Goal: Book appointment/travel/reservation

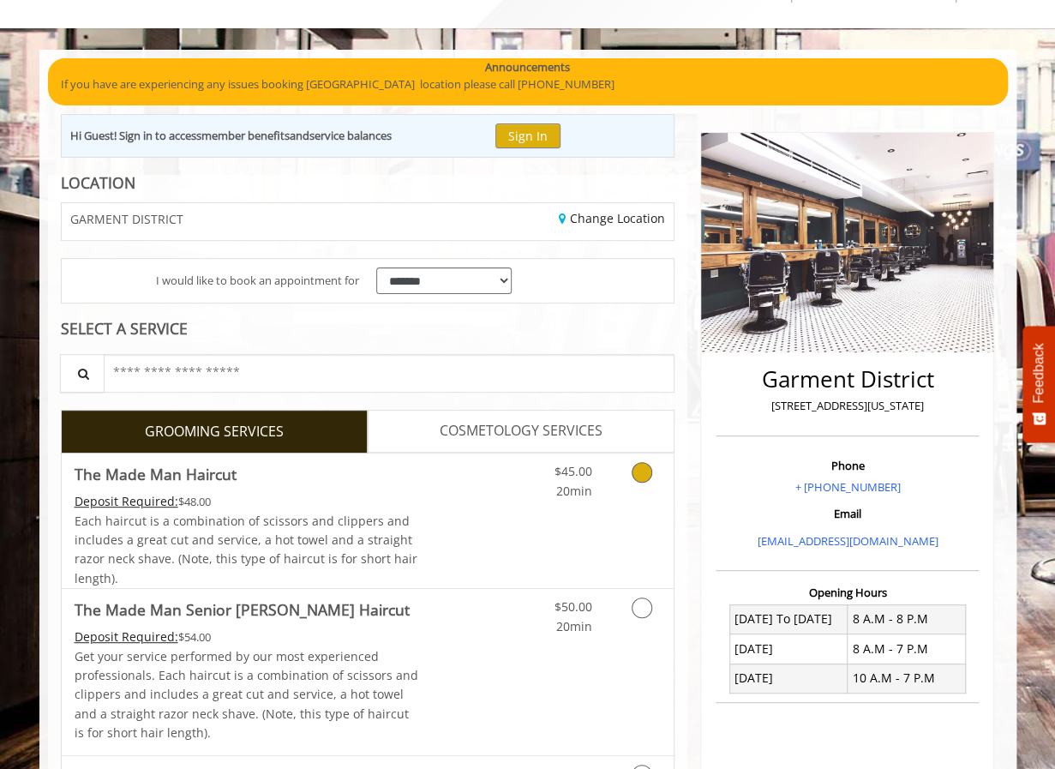
scroll to position [171, 0]
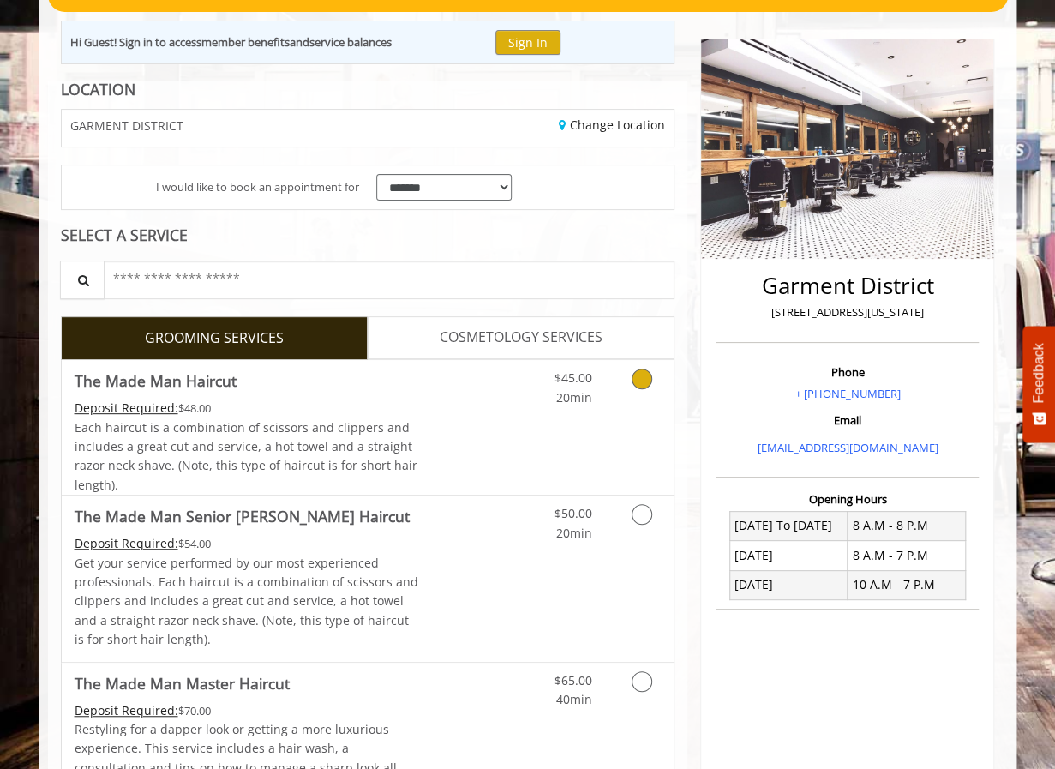
click at [380, 407] on div "Deposit Required: $48.00" at bounding box center [247, 407] width 344 height 19
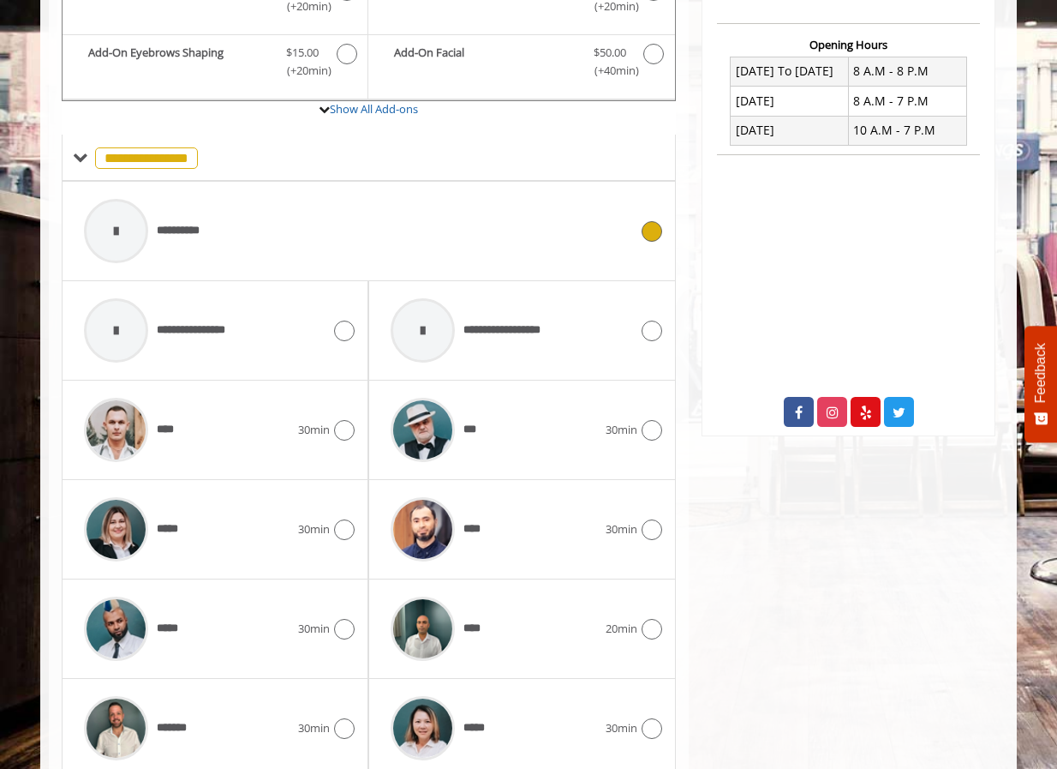
scroll to position [650, 0]
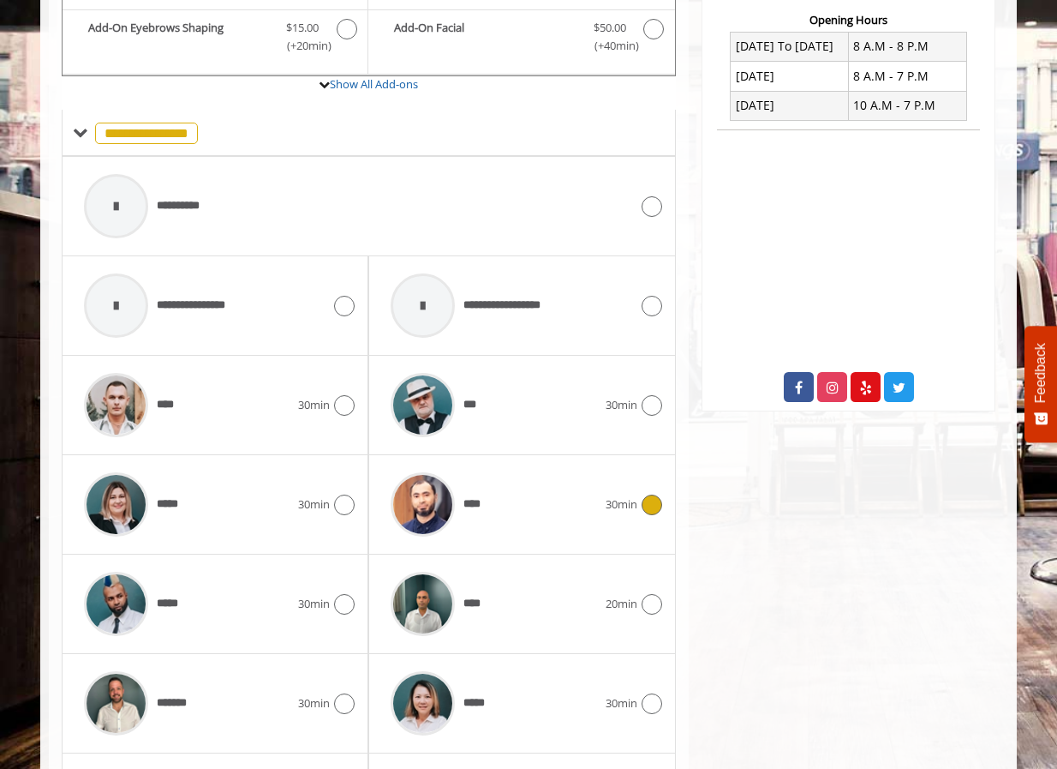
click at [488, 499] on div "****" at bounding box center [493, 504] width 223 height 81
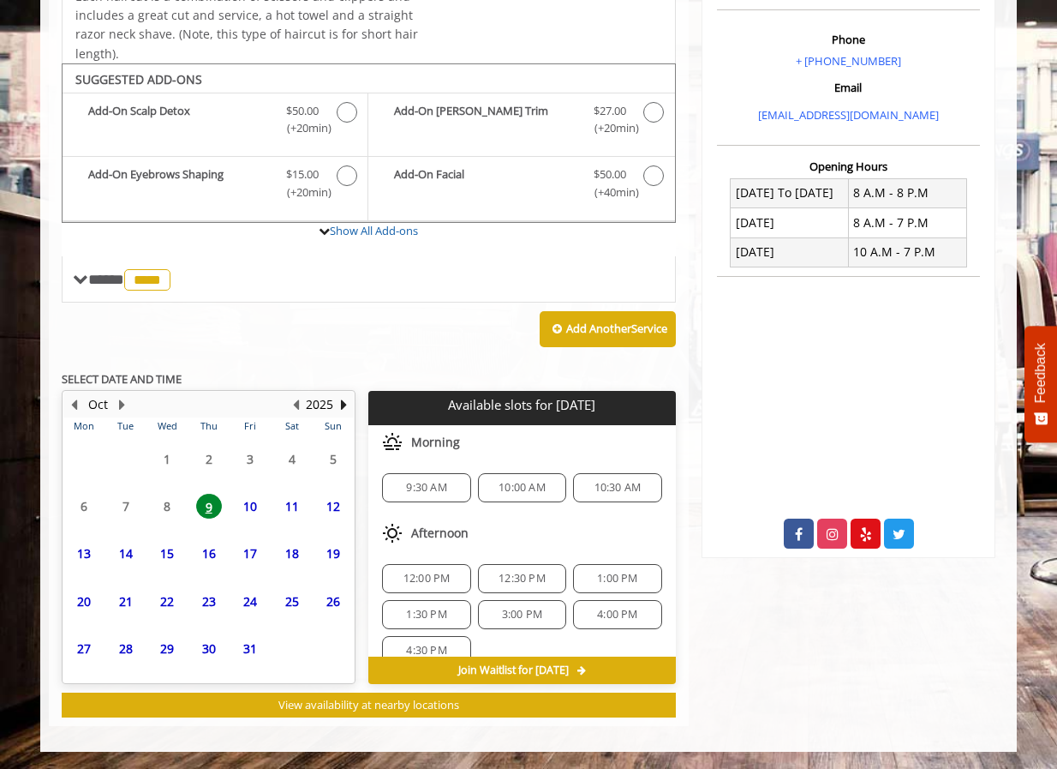
scroll to position [499, 0]
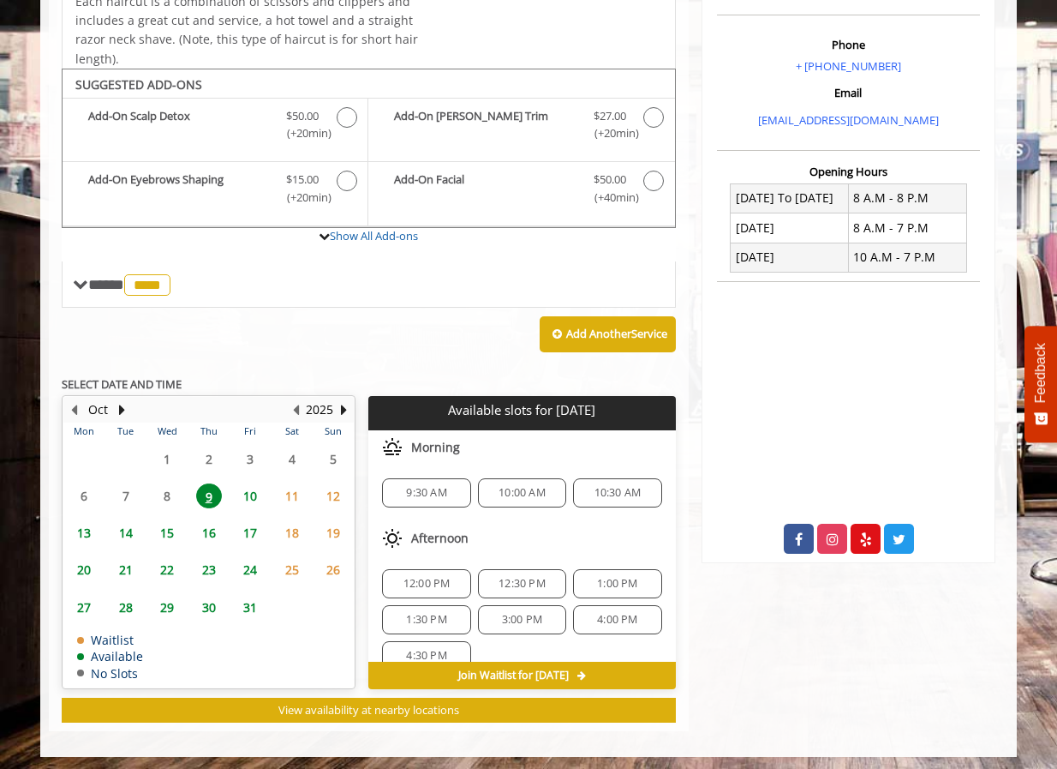
click at [601, 486] on span "10:30 AM" at bounding box center [618, 493] width 47 height 14
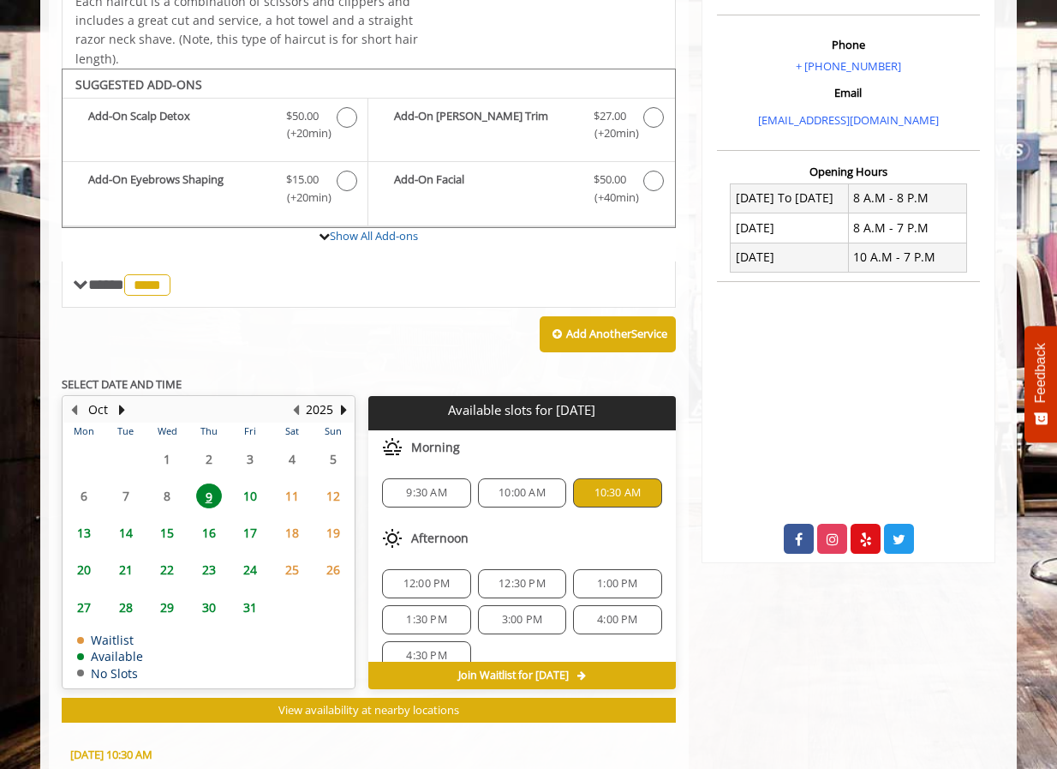
scroll to position [807, 0]
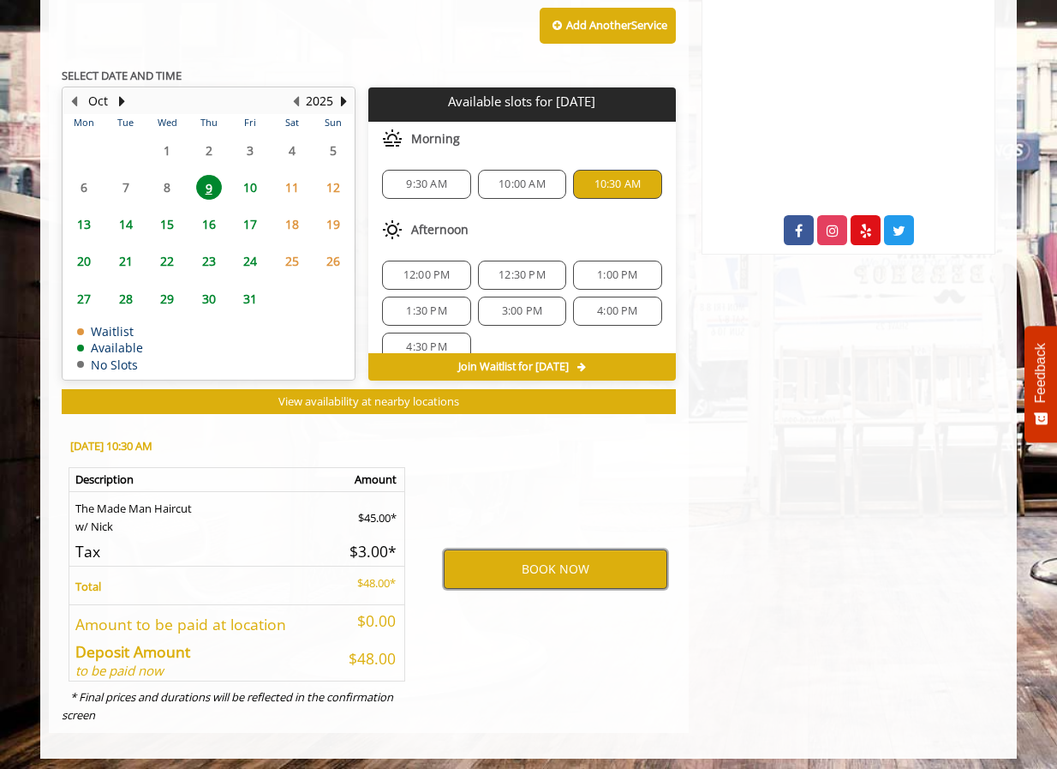
click at [549, 563] on button "BOOK NOW" at bounding box center [556, 568] width 224 height 39
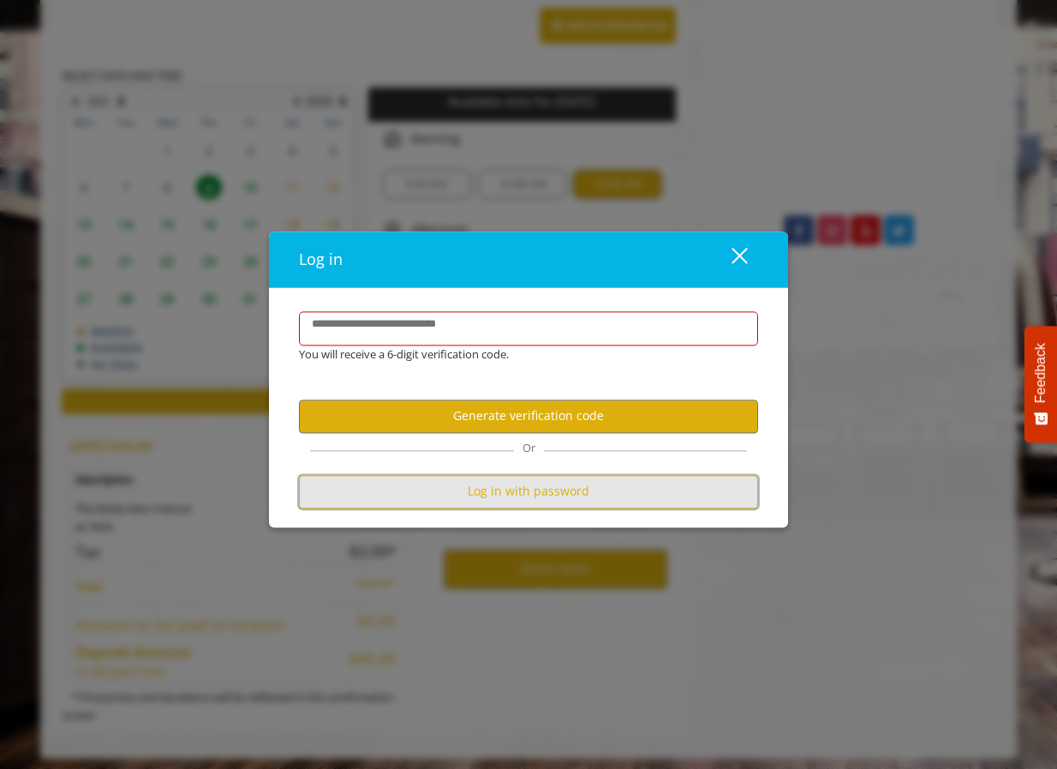
click at [481, 500] on button "Log in with password" at bounding box center [528, 491] width 459 height 33
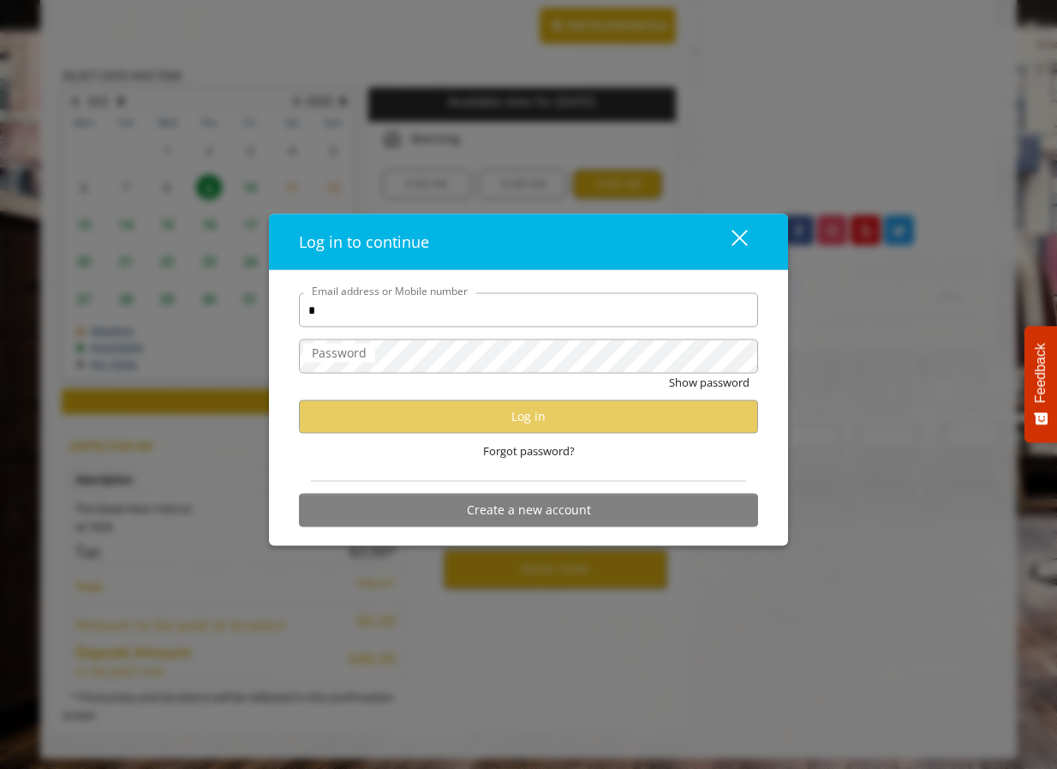
type input "**********"
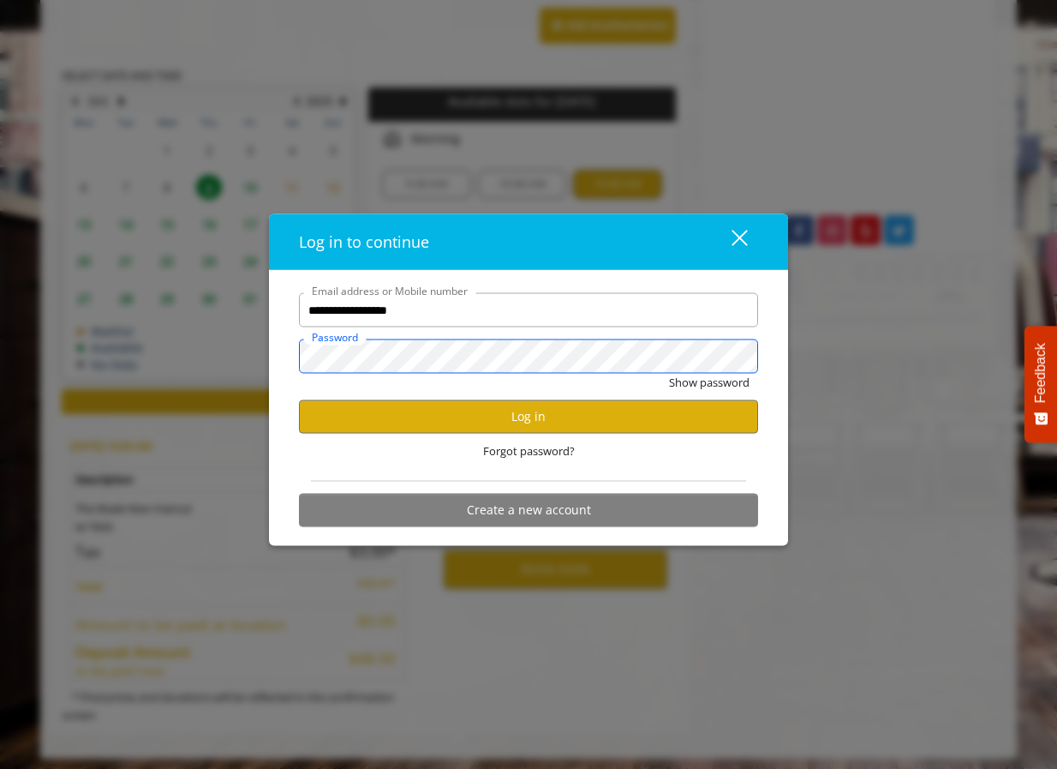
click at [669, 374] on button "Show password" at bounding box center [709, 383] width 81 height 18
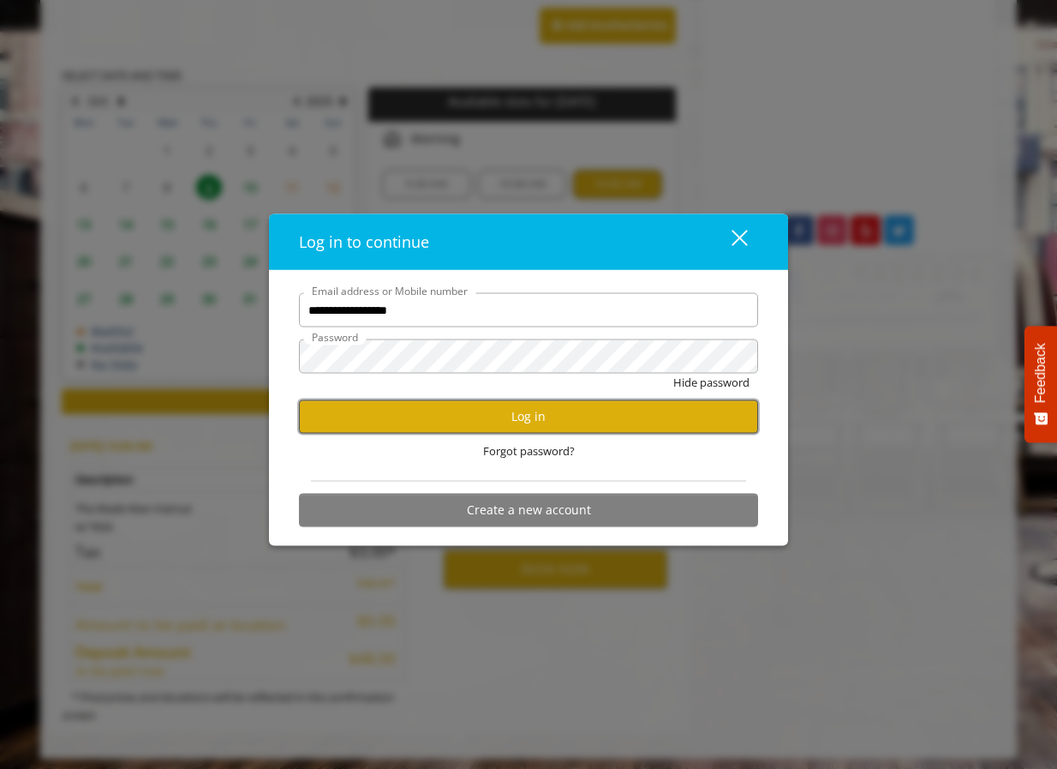
click at [483, 416] on button "Log in" at bounding box center [528, 415] width 459 height 33
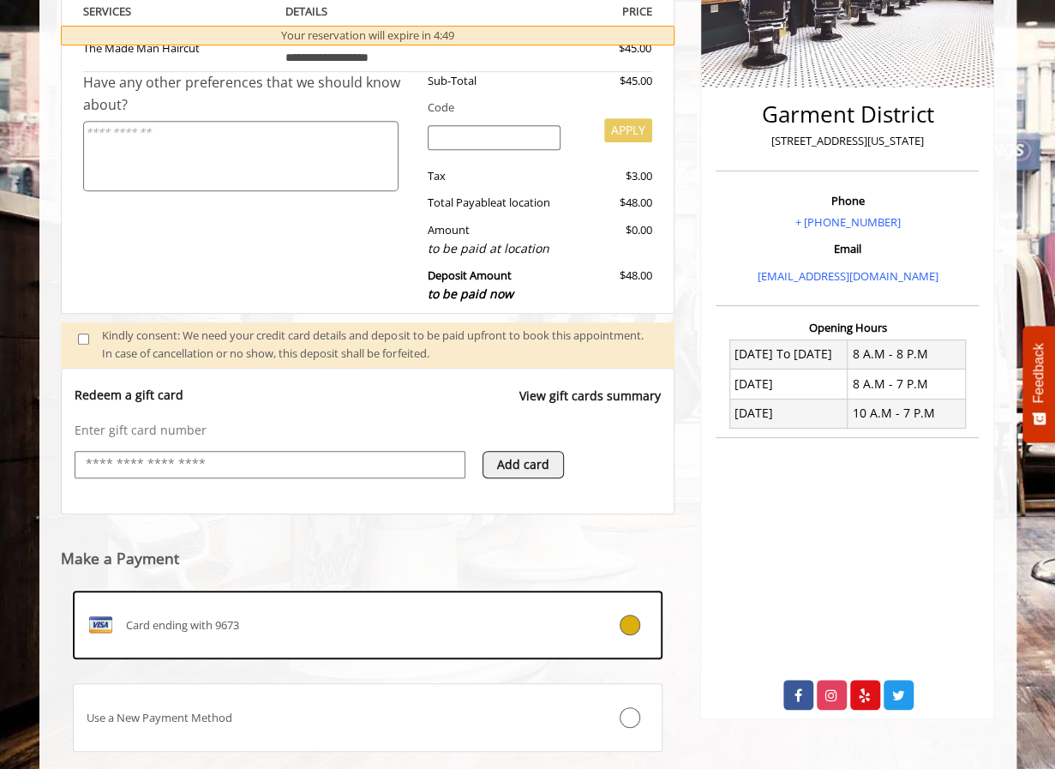
scroll to position [442, 0]
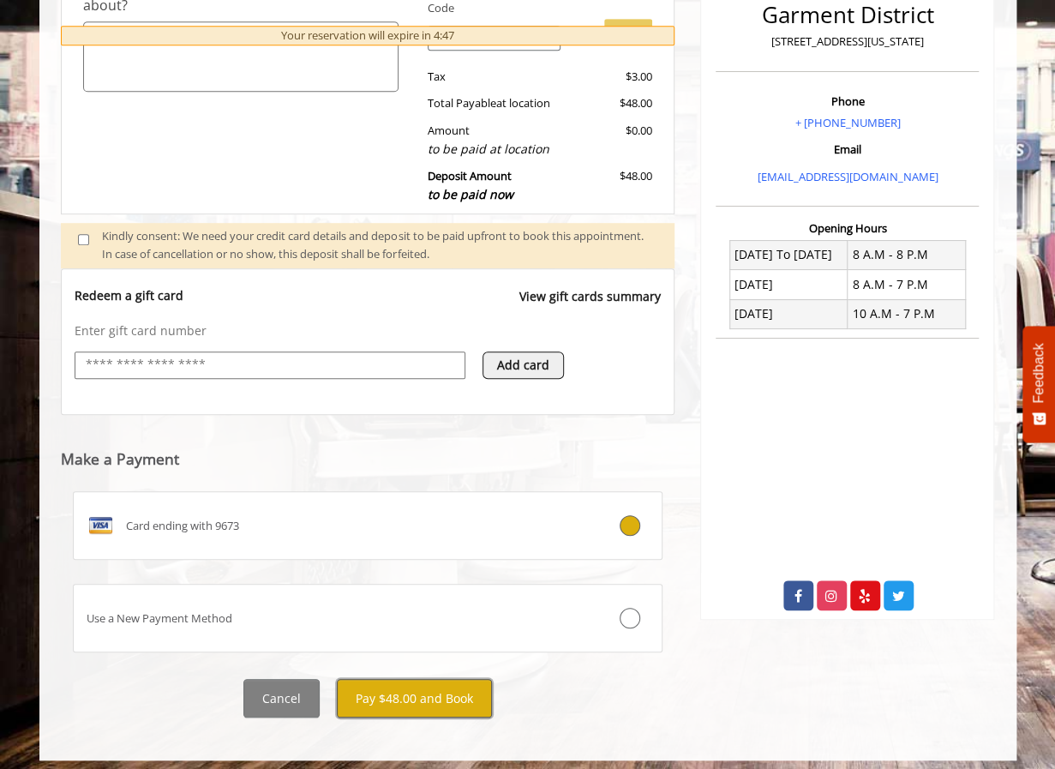
click at [398, 693] on button "Pay $48.00 and Book" at bounding box center [414, 698] width 155 height 39
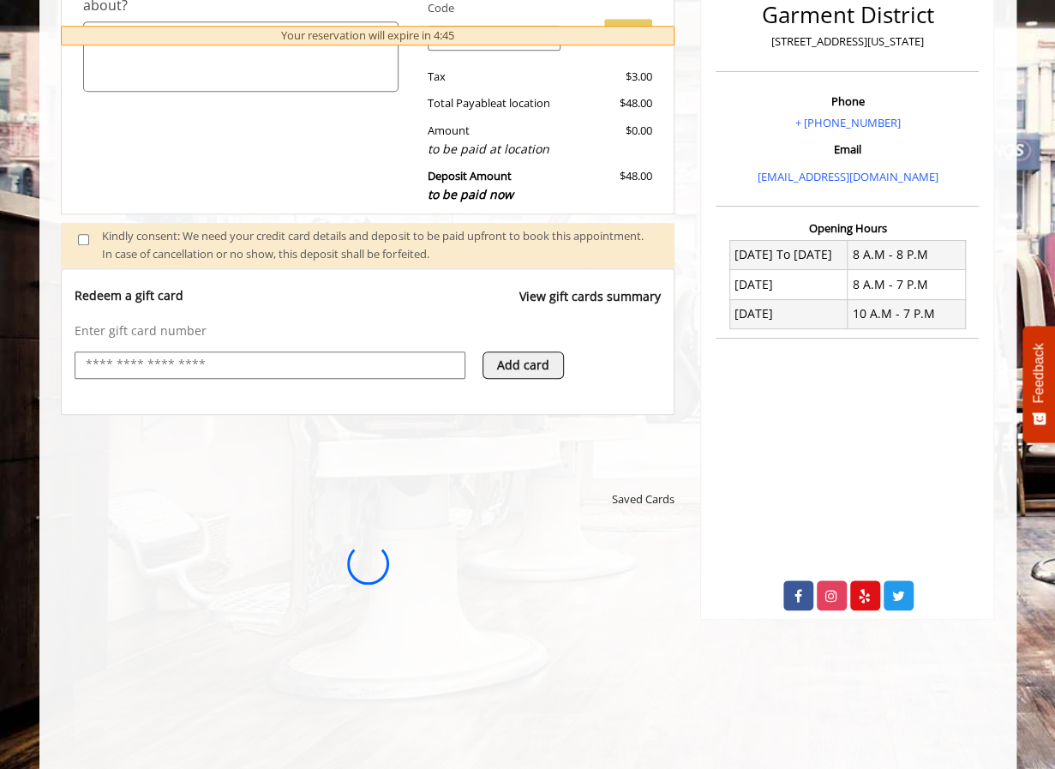
scroll to position [0, 0]
